Goal: Check status: Check status

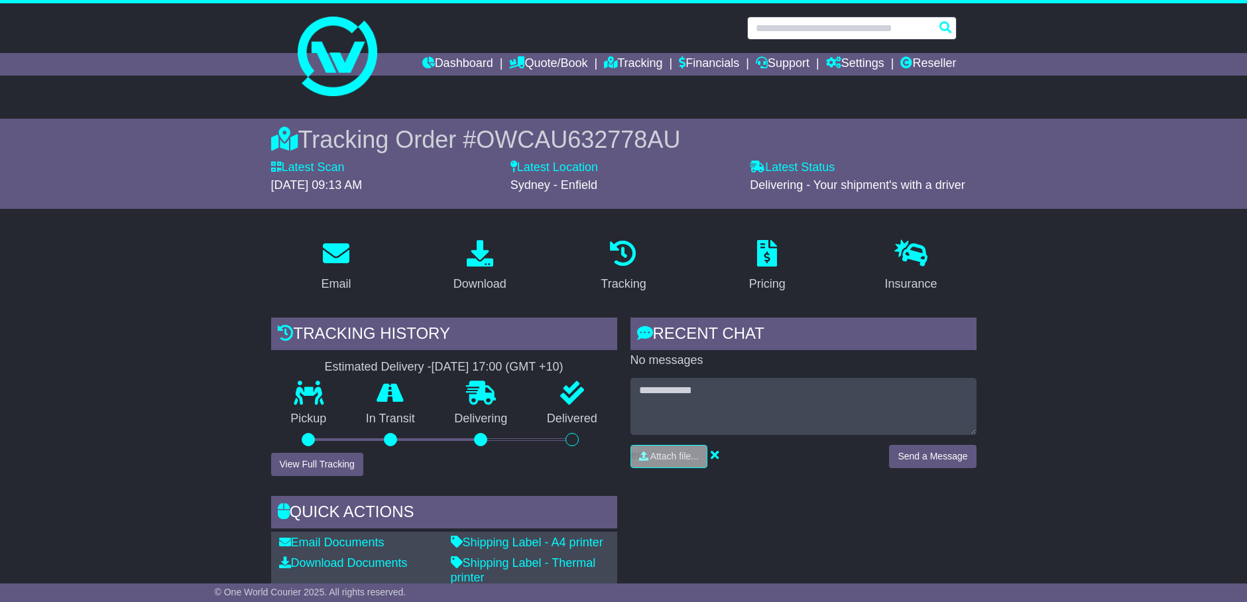
click at [821, 36] on input "text" at bounding box center [851, 28] width 209 height 23
paste input "**********"
type input "**********"
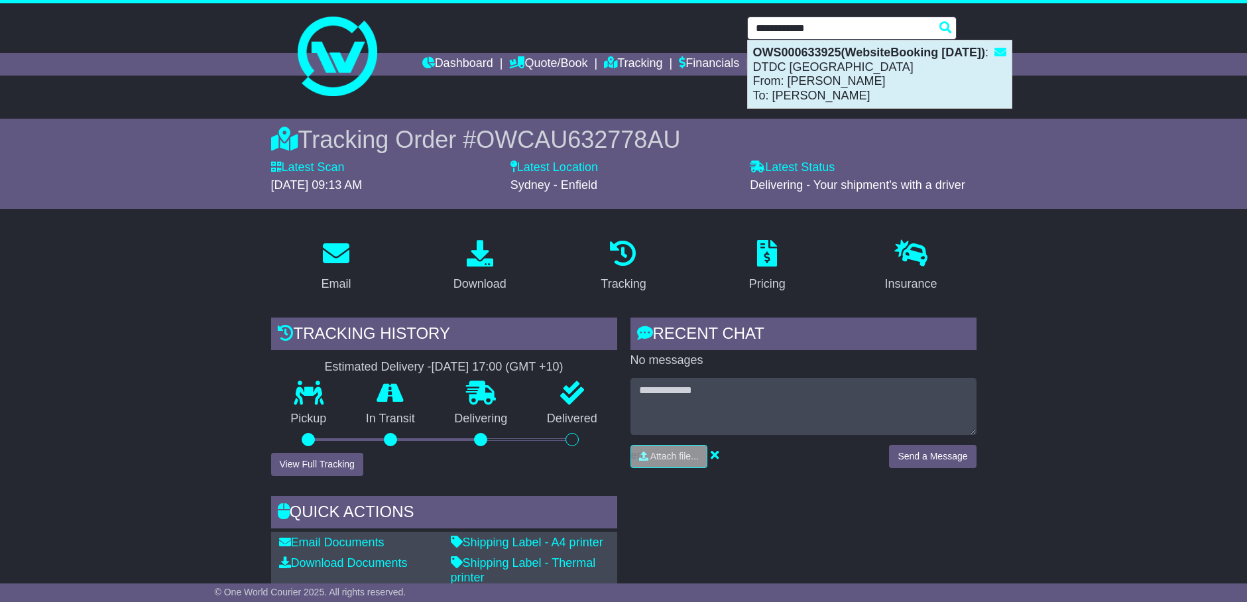
click at [817, 74] on div "OWS000633925(WebsiteBooking 14-8-2025) : DTDC Australia From: Zee Sammartino To…" at bounding box center [880, 74] width 264 height 68
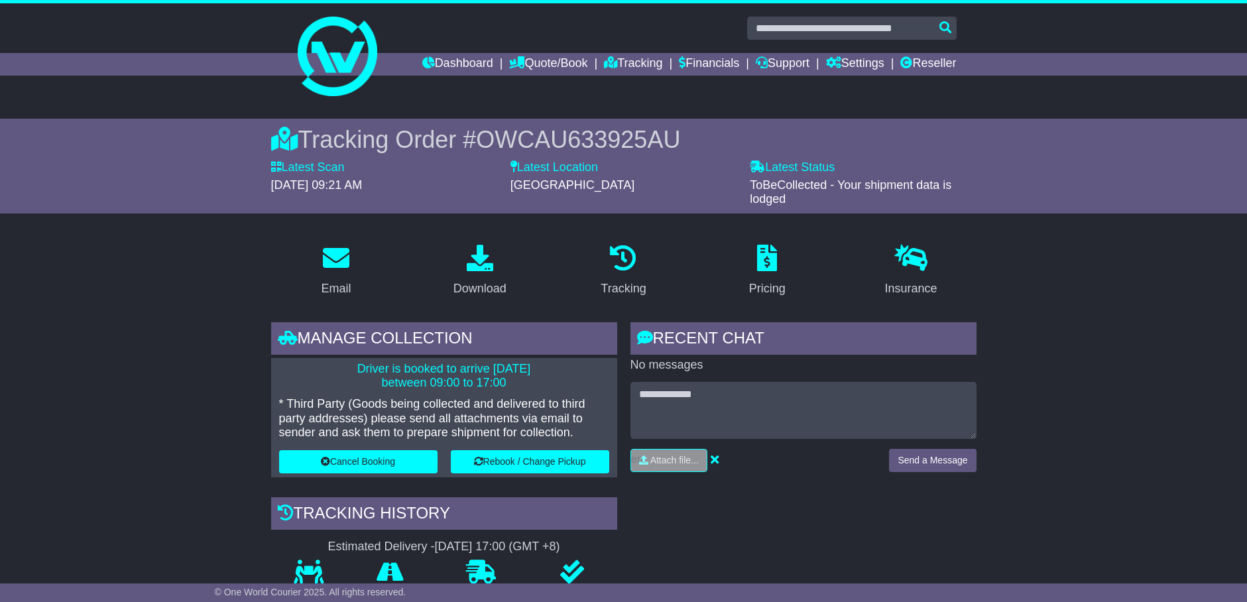
click at [621, 142] on span "OWCAU633925AU" at bounding box center [578, 139] width 204 height 27
copy span "OWCAU633925AU"
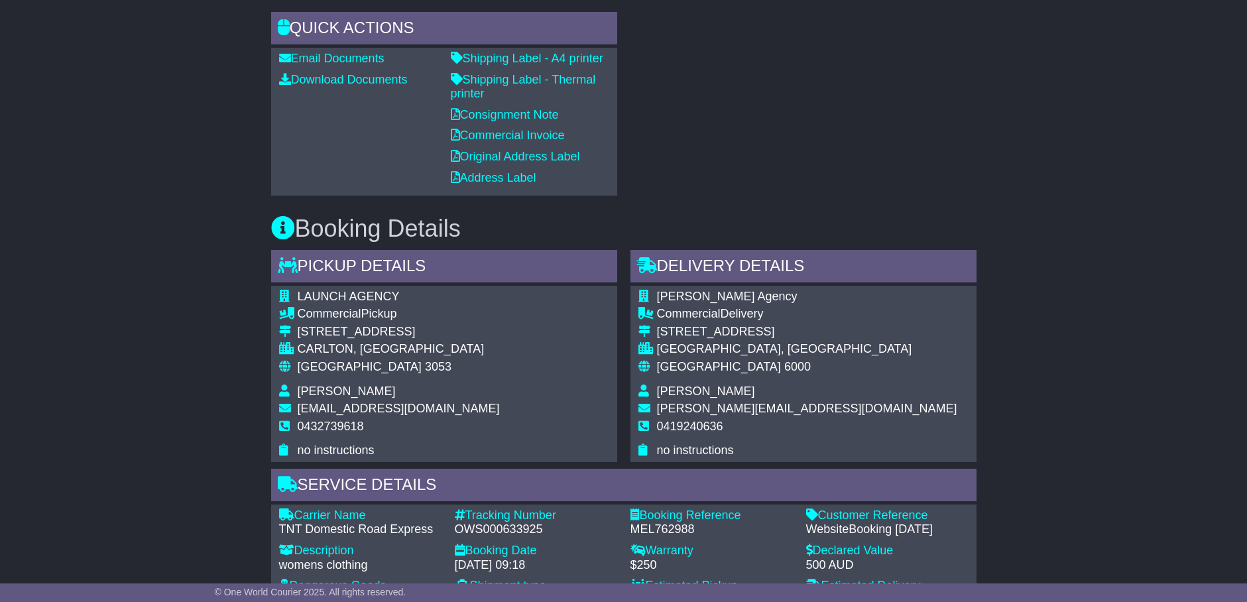
scroll to position [994, 0]
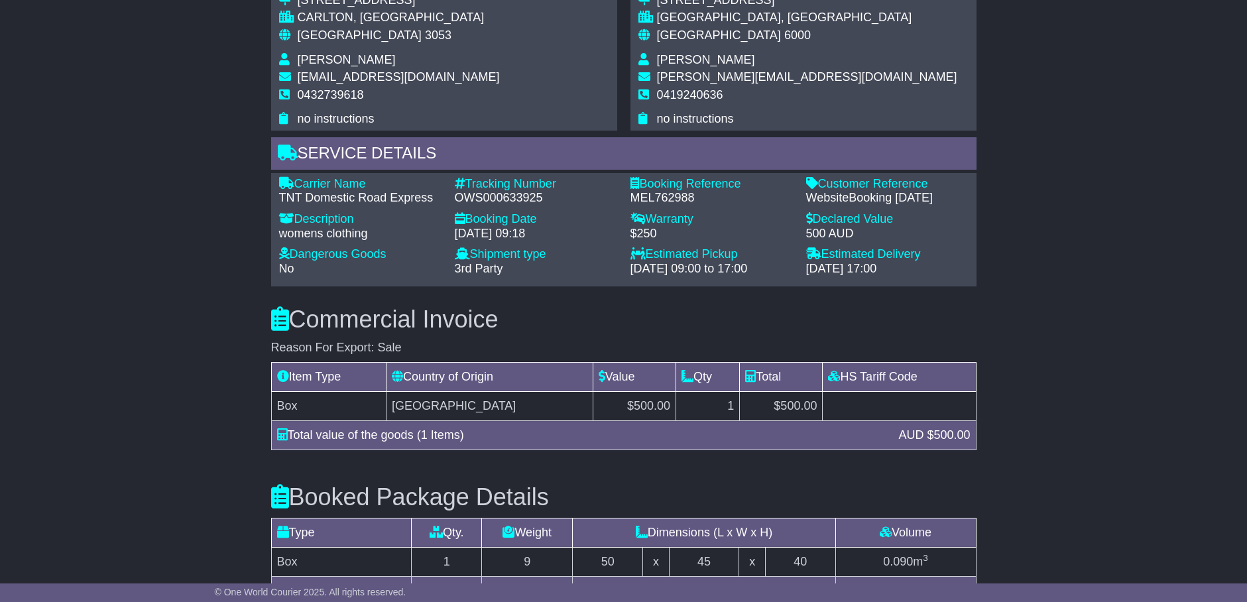
click at [674, 193] on div "MEL762988" at bounding box center [711, 198] width 162 height 15
copy div "MEL762988"
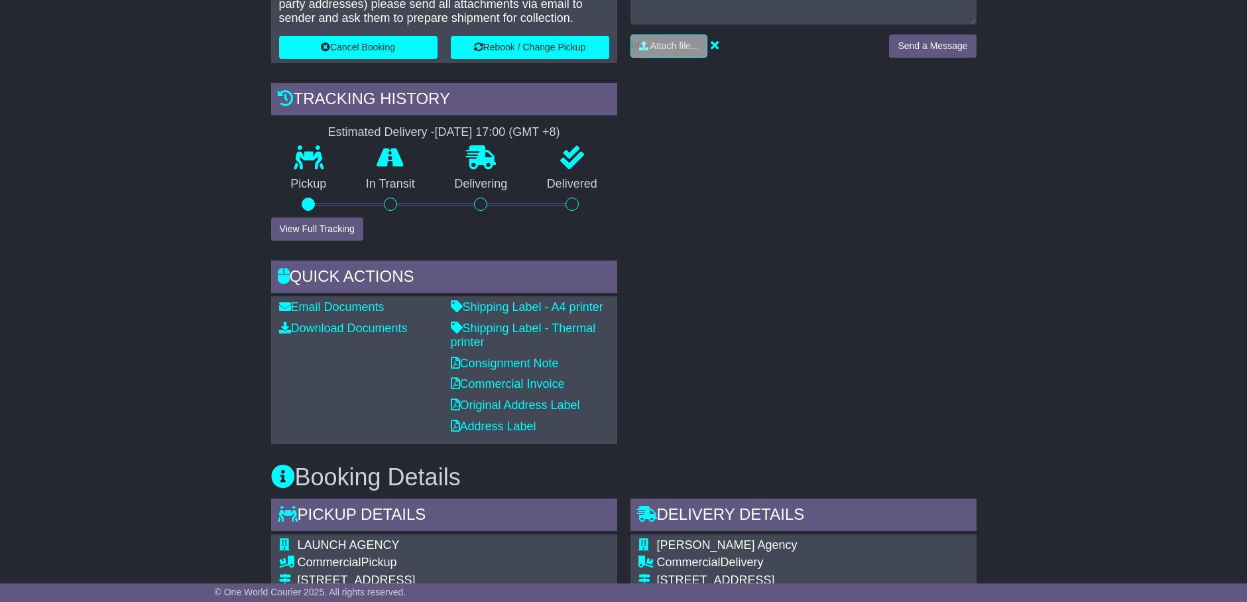
scroll to position [83, 0]
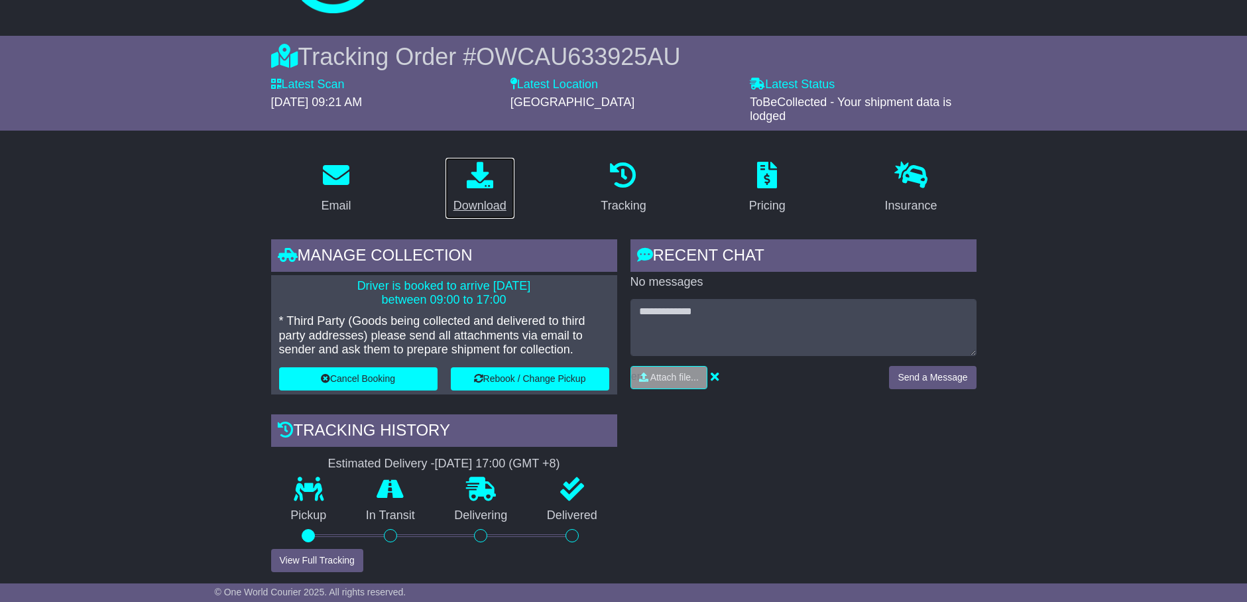
drag, startPoint x: 476, startPoint y: 196, endPoint x: 555, endPoint y: 199, distance: 78.9
click at [477, 197] on div "Download" at bounding box center [479, 206] width 53 height 18
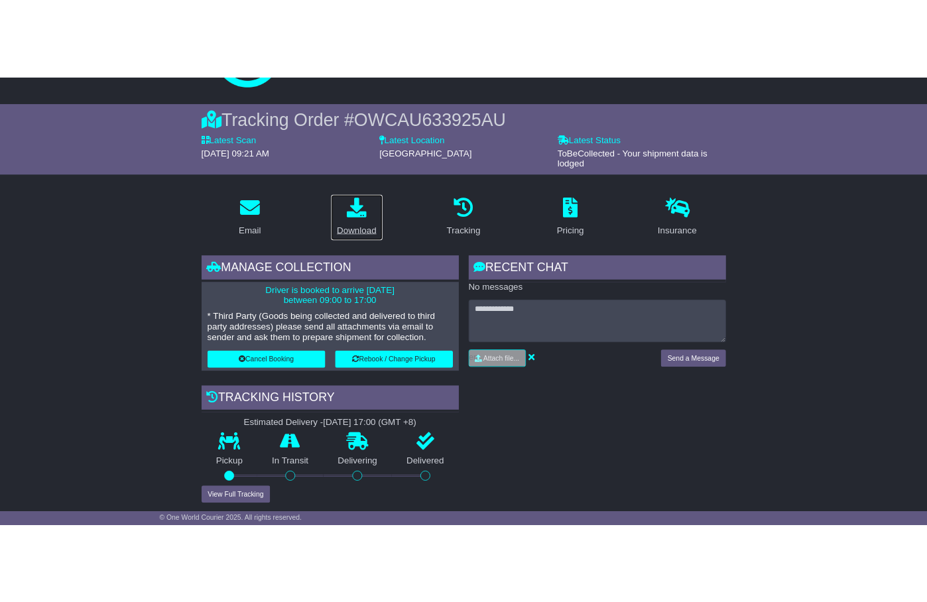
scroll to position [95, 0]
